Goal: Task Accomplishment & Management: Use online tool/utility

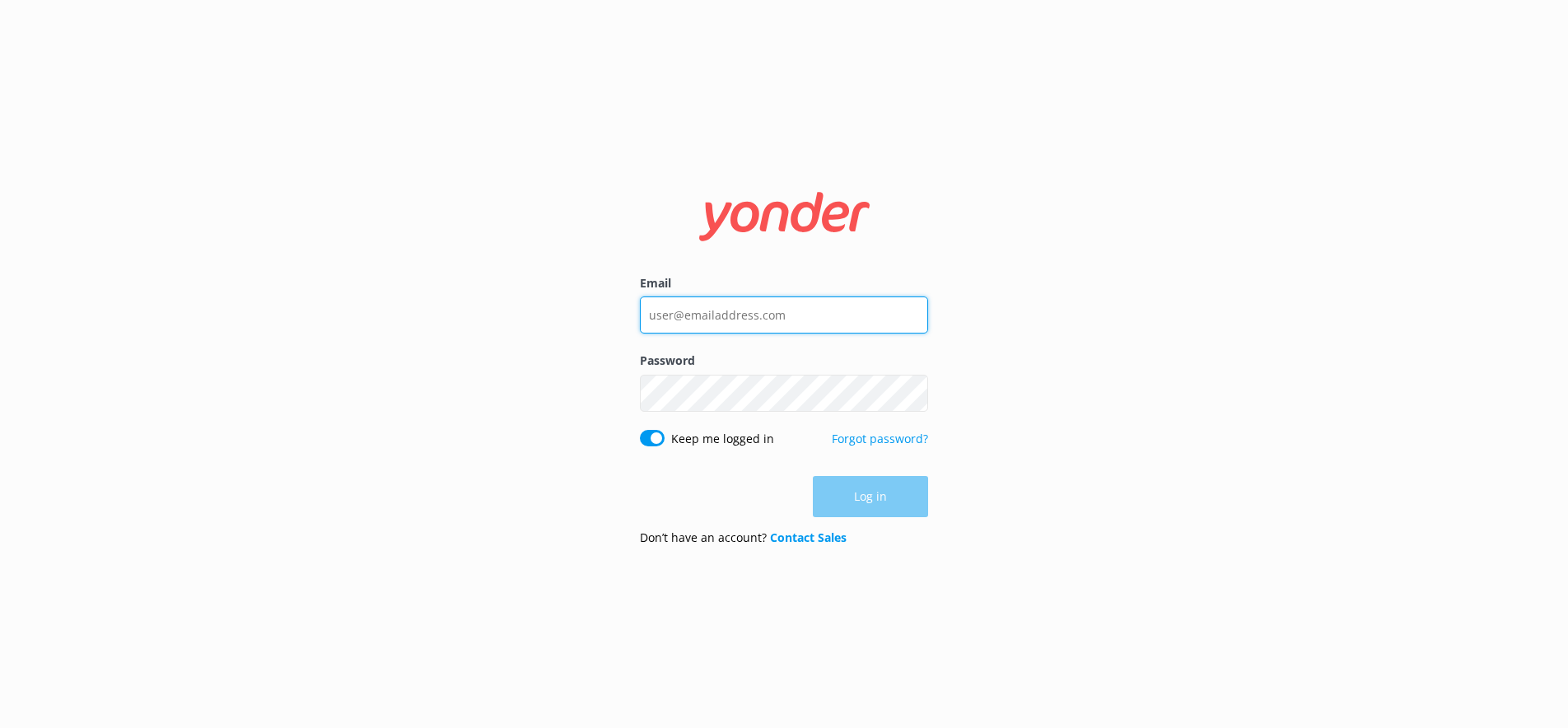
type input "[PERSON_NAME][EMAIL_ADDRESS][DOMAIN_NAME]"
click at [860, 491] on div "Log in" at bounding box center [783, 496] width 288 height 42
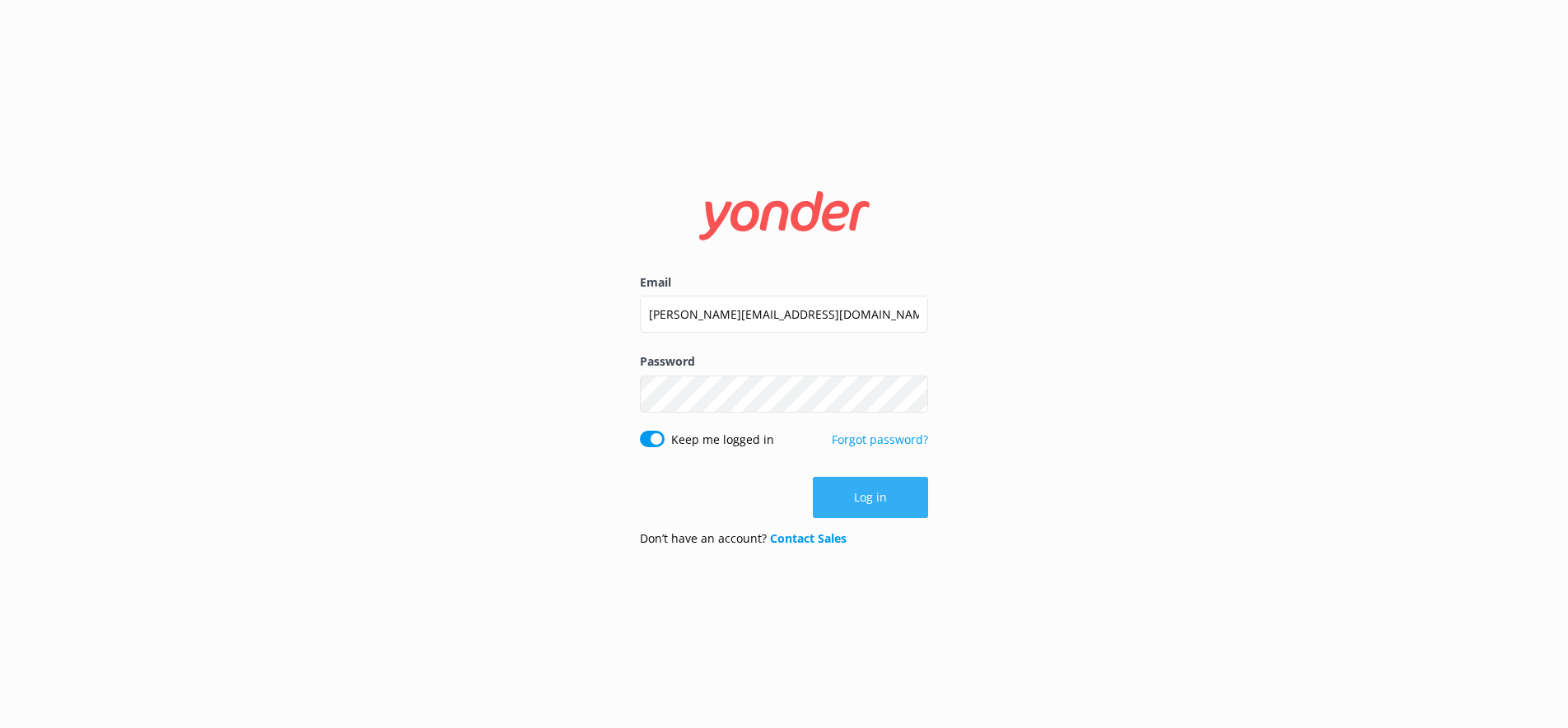
click at [854, 492] on button "Log in" at bounding box center [870, 497] width 115 height 42
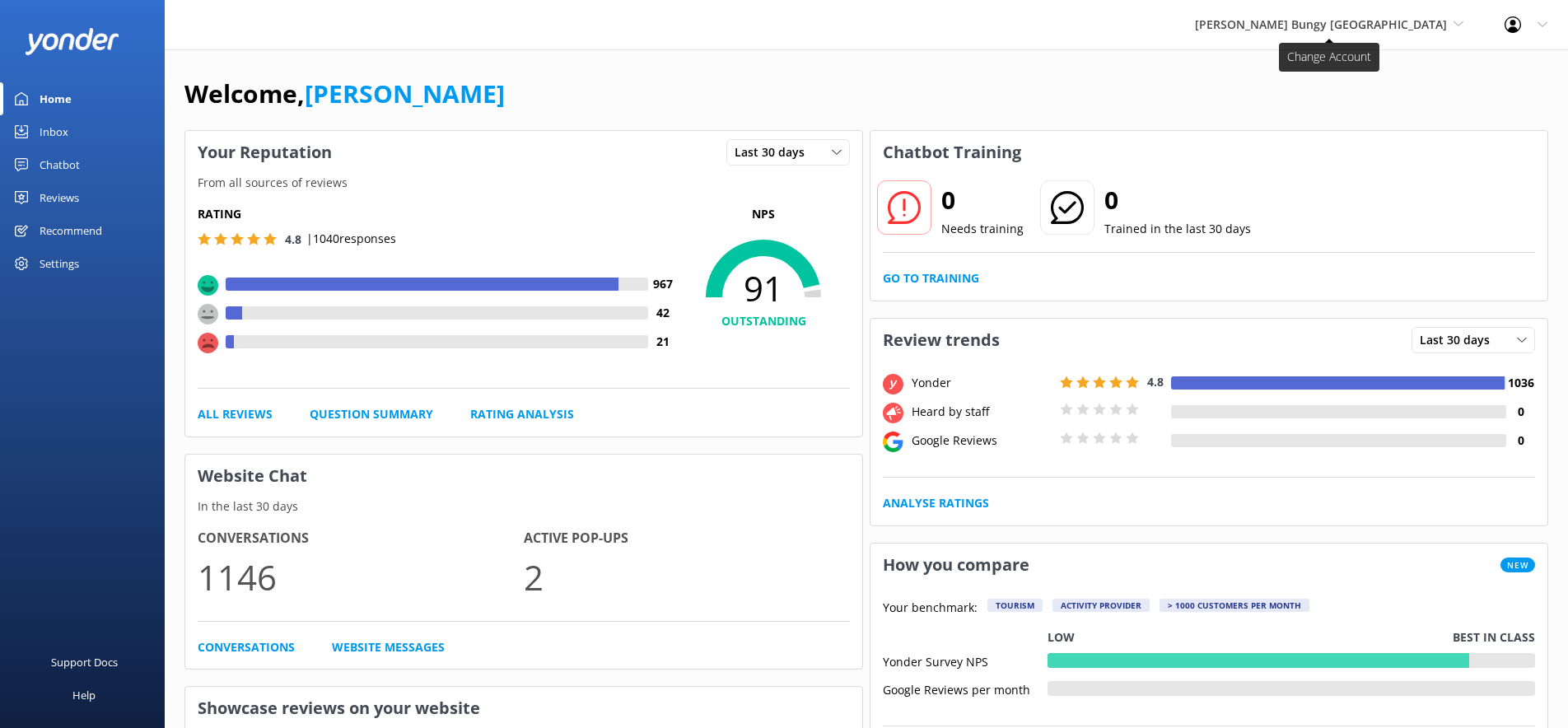
click at [1384, 19] on span "[PERSON_NAME] Bungy [GEOGRAPHIC_DATA]" at bounding box center [1320, 24] width 252 height 15
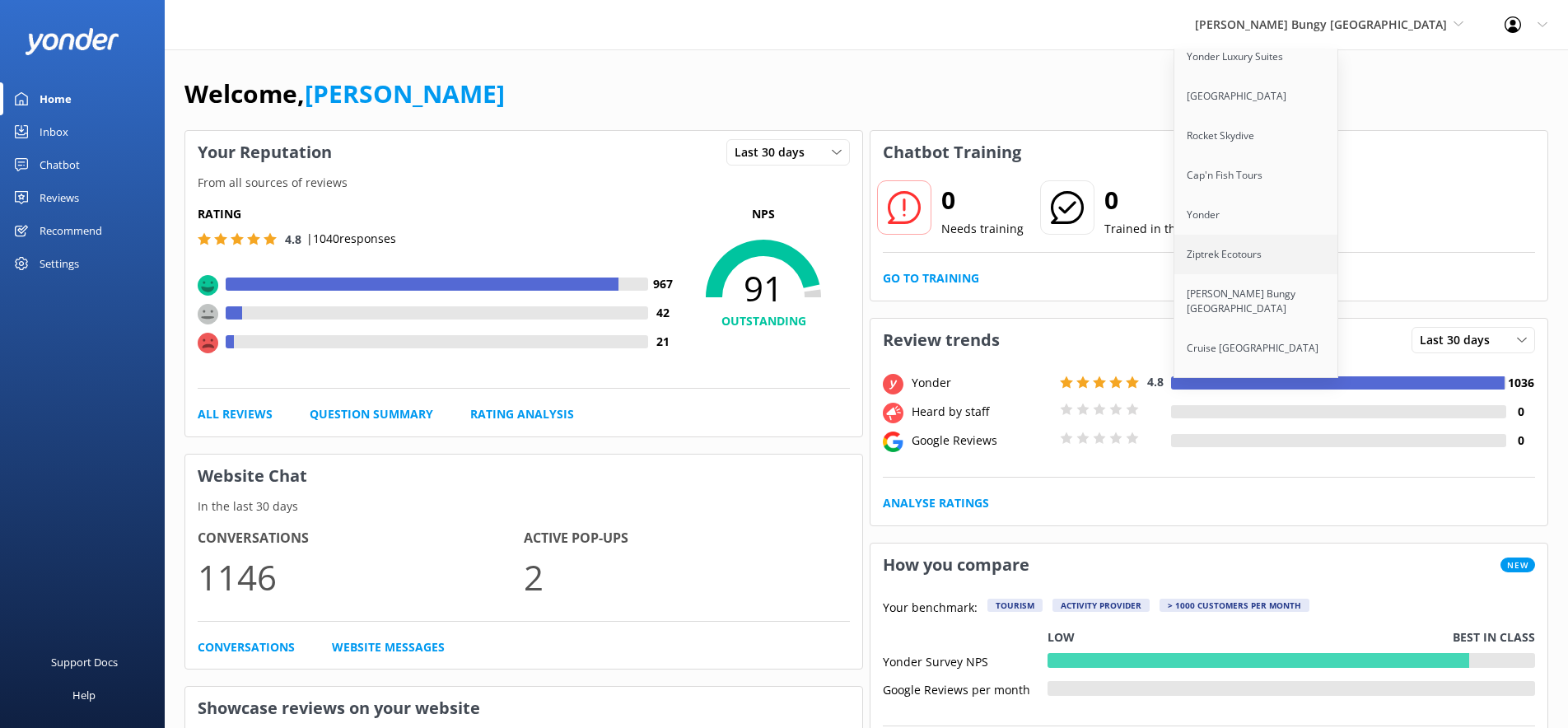
scroll to position [146, 0]
click at [1292, 253] on link "Ziptrek Ecotours" at bounding box center [1256, 254] width 165 height 40
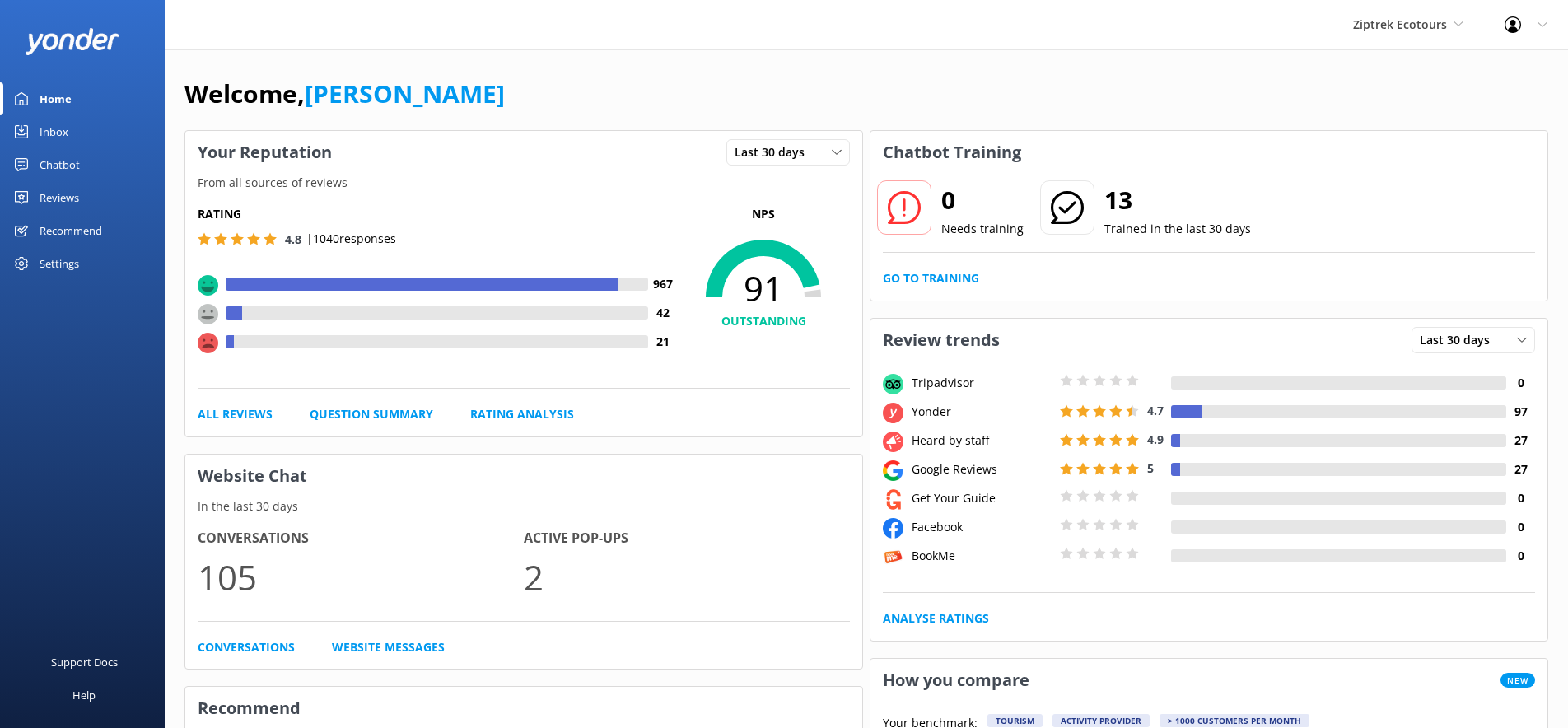
click at [69, 159] on div "Chatbot" at bounding box center [60, 165] width 41 height 33
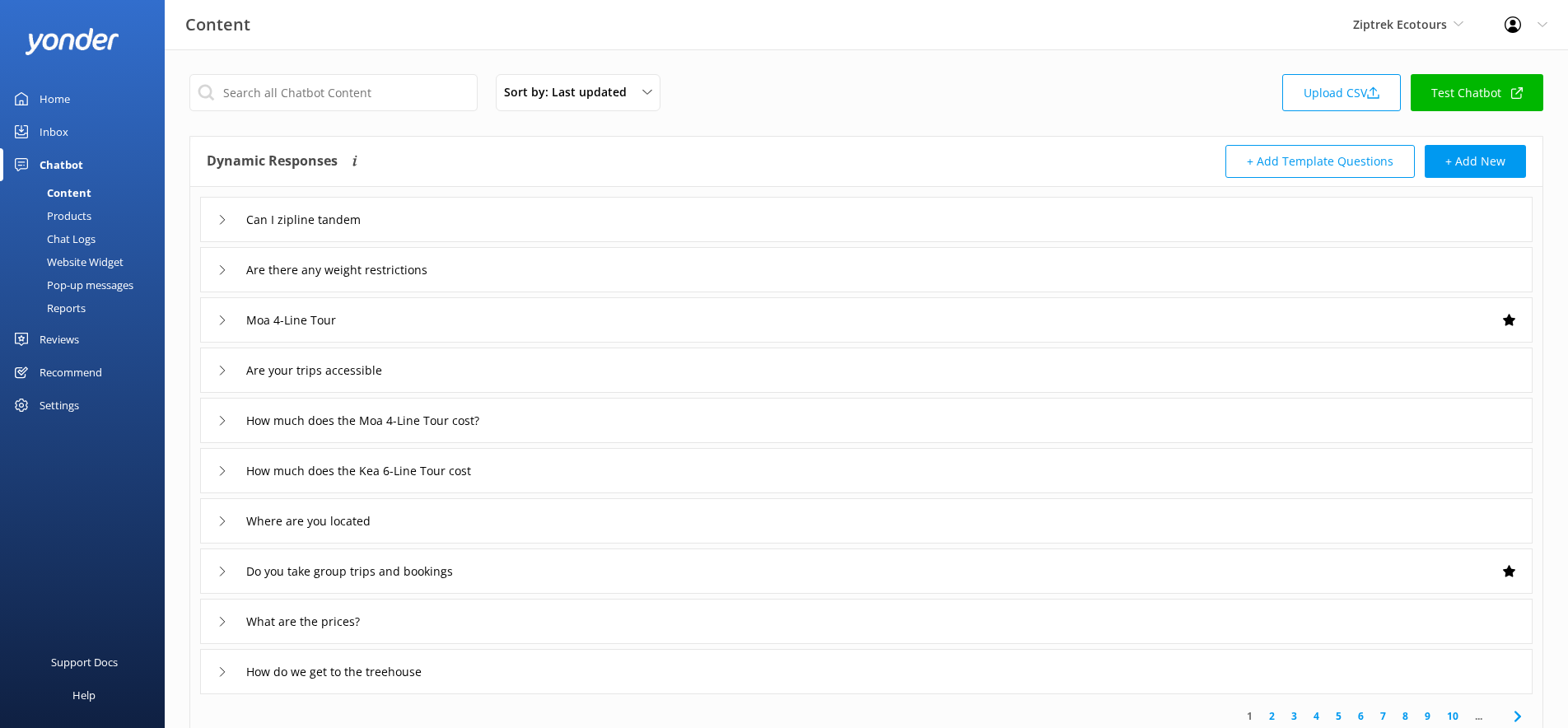
click at [90, 304] on link "Reports" at bounding box center [87, 307] width 155 height 23
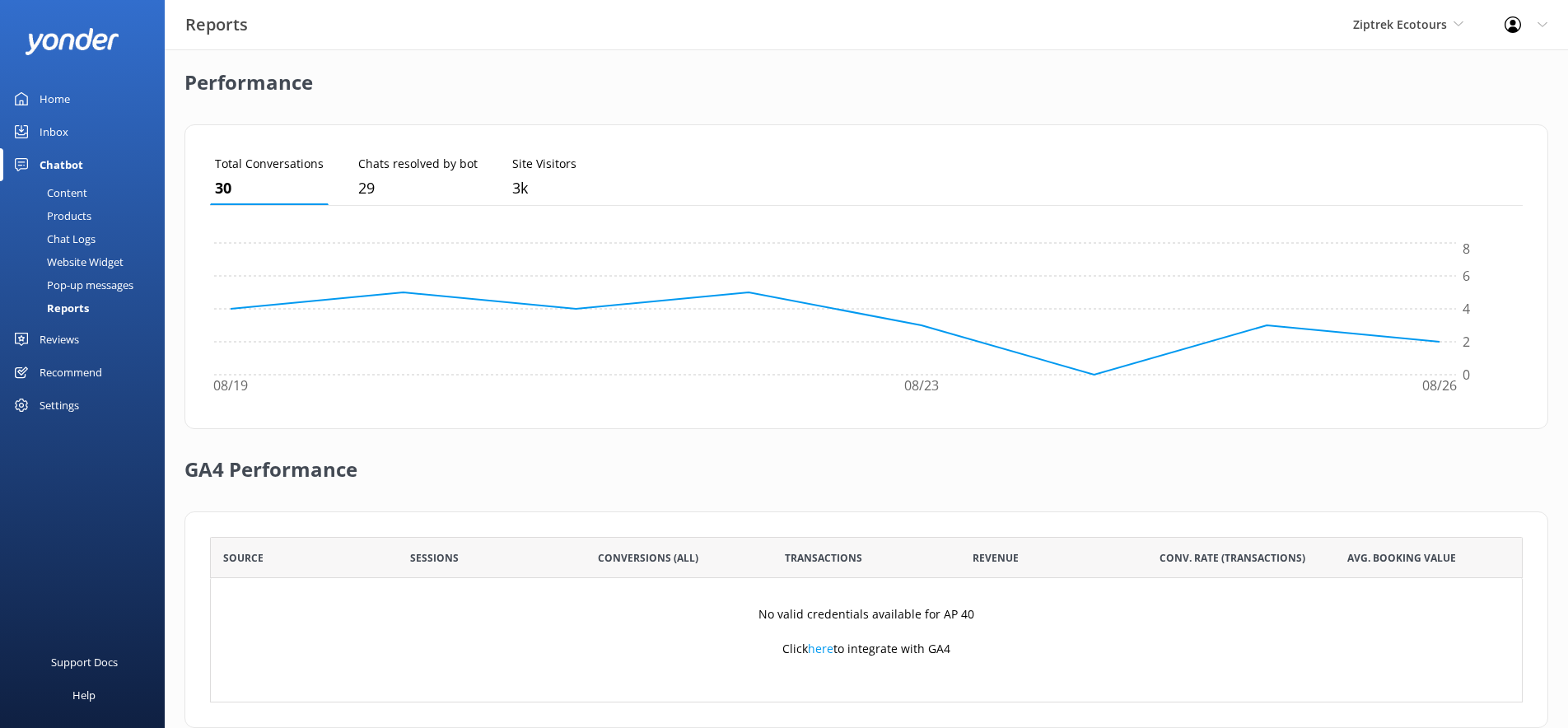
scroll to position [420, 0]
